Goal: Task Accomplishment & Management: Use online tool/utility

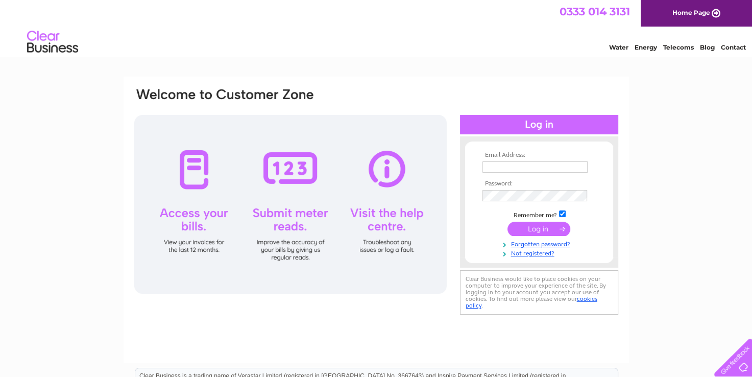
type input "gerry.obrien2603@gmail.com"
click at [538, 229] on input "submit" at bounding box center [538, 228] width 63 height 14
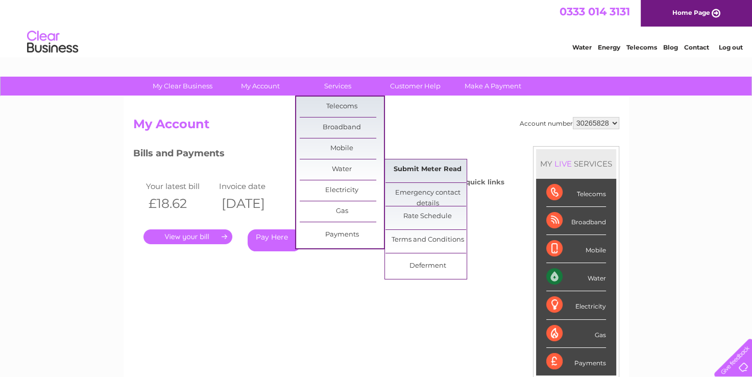
click at [406, 164] on link "Submit Meter Read" at bounding box center [427, 169] width 84 height 20
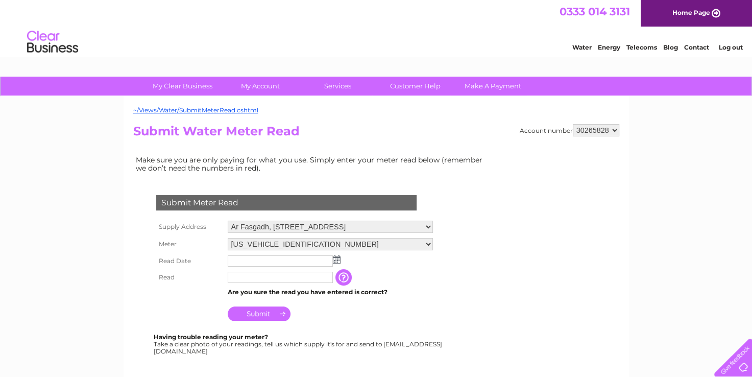
click at [333, 259] on img at bounding box center [337, 259] width 8 height 8
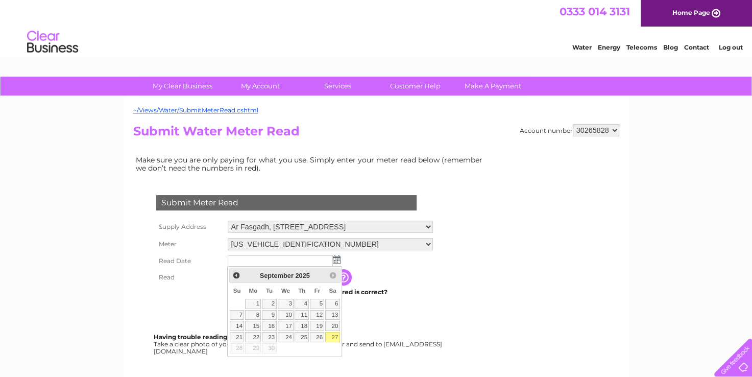
click at [331, 336] on link "27" at bounding box center [332, 337] width 14 height 10
type input "2025/09/27"
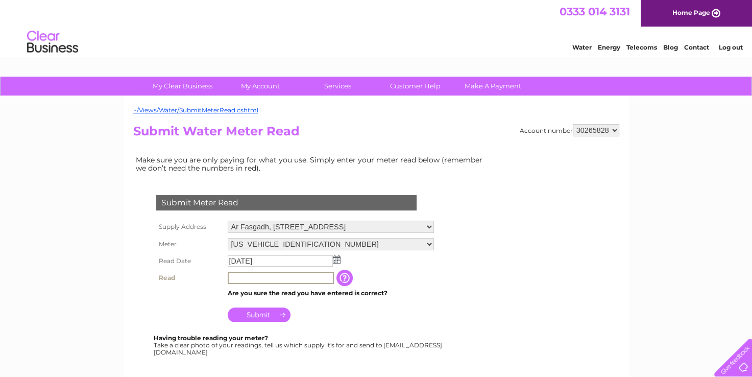
click at [300, 277] on input "text" at bounding box center [281, 277] width 106 height 12
type input "00169"
click at [256, 316] on input "Submit" at bounding box center [259, 313] width 63 height 14
